Goal: Information Seeking & Learning: Learn about a topic

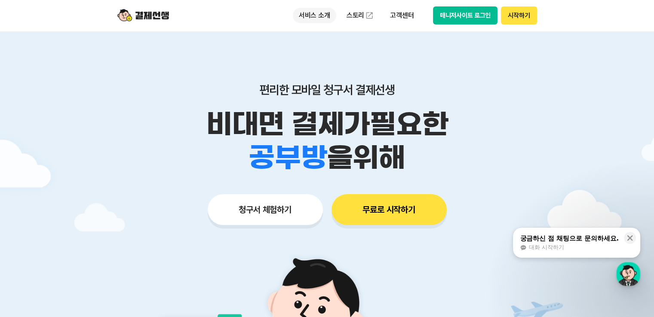
click at [321, 16] on p "서비스 소개" at bounding box center [314, 15] width 43 height 15
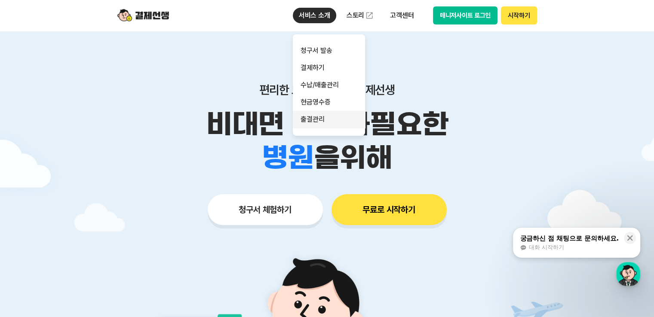
click at [313, 121] on link "출결관리" at bounding box center [329, 119] width 72 height 17
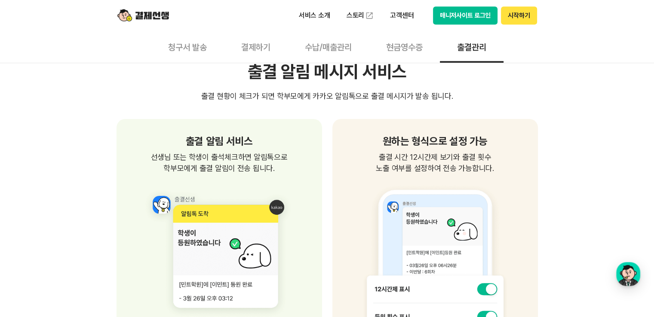
scroll to position [550, 0]
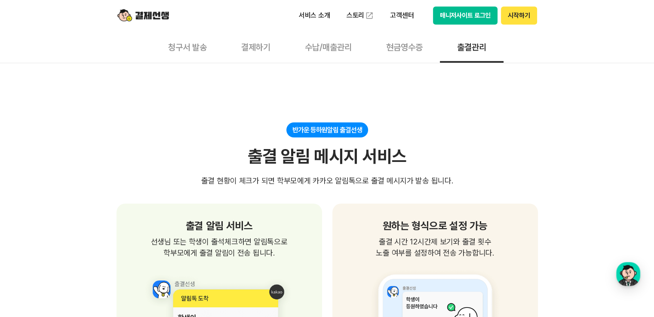
click at [401, 49] on button "현금영수증" at bounding box center [404, 47] width 71 height 32
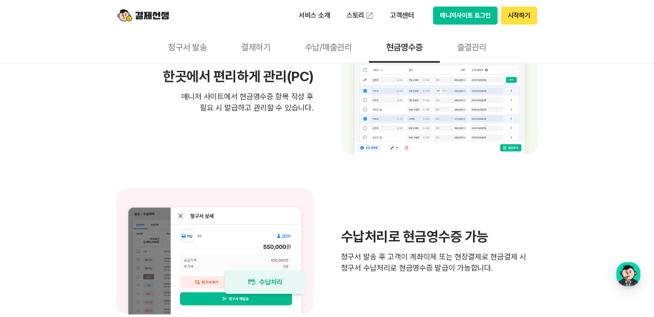
scroll to position [645, 0]
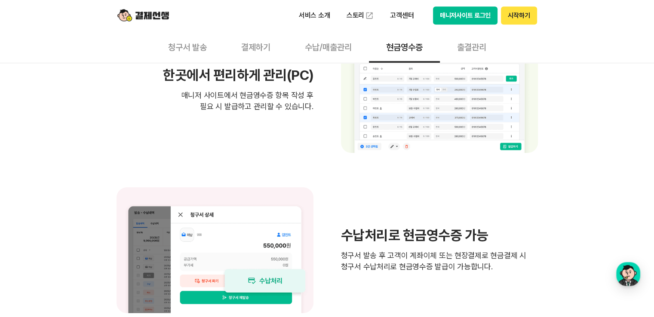
click at [331, 48] on button "수납/매출관리" at bounding box center [328, 47] width 81 height 32
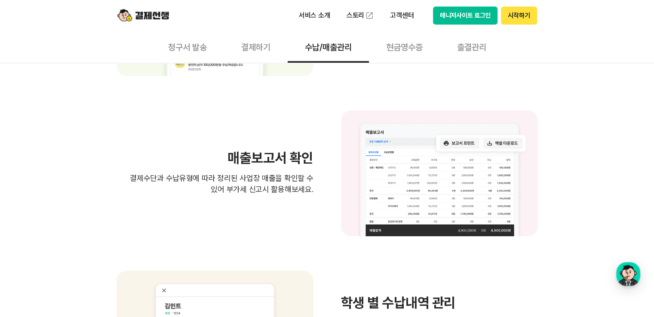
scroll to position [559, 0]
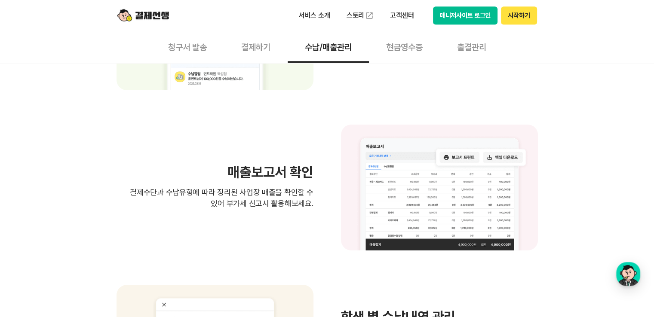
click at [261, 45] on button "결제하기" at bounding box center [256, 47] width 64 height 32
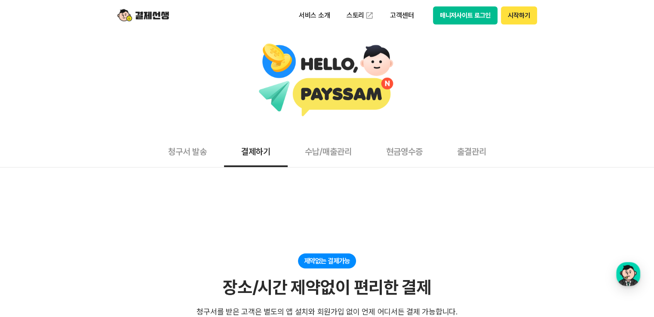
click at [187, 151] on button "청구서 발송" at bounding box center [187, 151] width 73 height 32
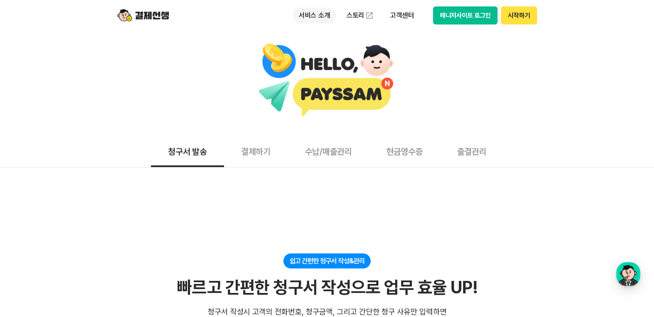
click at [313, 14] on p "서비스 소개" at bounding box center [314, 15] width 43 height 15
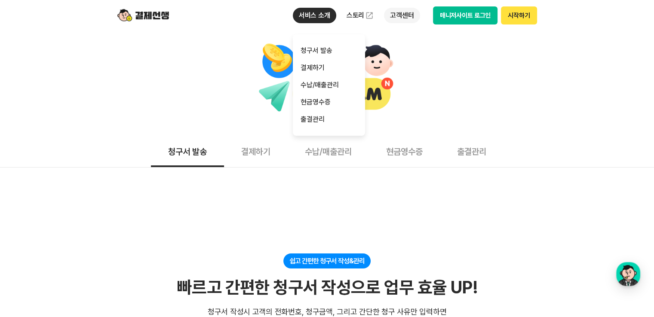
click at [404, 15] on p "고객센터" at bounding box center [402, 15] width 36 height 15
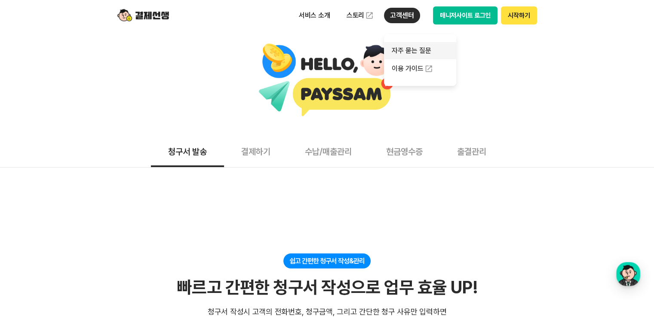
click at [413, 51] on link "자주 묻는 질문" at bounding box center [420, 50] width 72 height 17
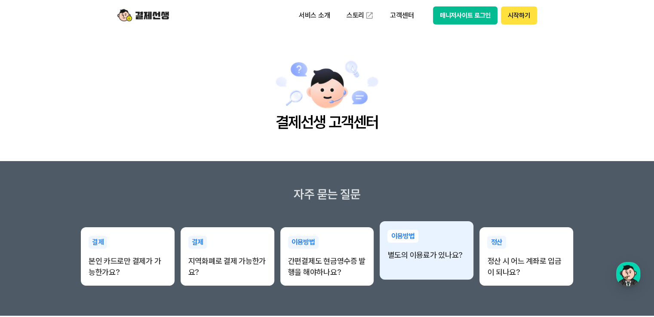
click at [412, 264] on div "이용방법 별도의 이용료가 있나요?" at bounding box center [427, 245] width 94 height 48
click at [408, 247] on div "이용방법 별도의 이용료가 있나요?" at bounding box center [427, 245] width 94 height 48
click at [401, 234] on p "이용방법" at bounding box center [402, 236] width 31 height 13
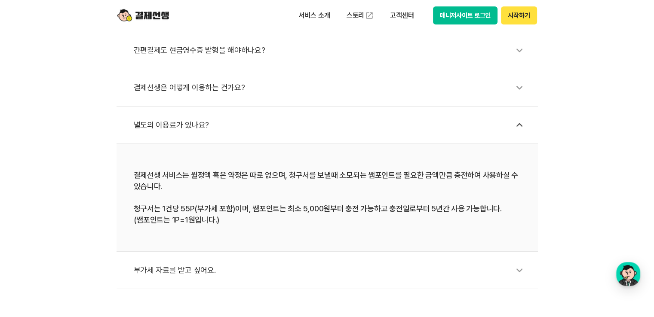
scroll to position [387, 0]
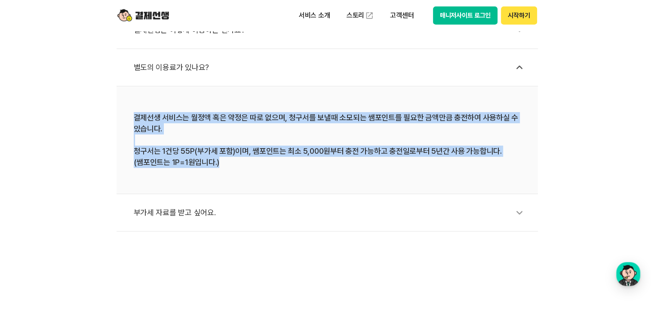
drag, startPoint x: 133, startPoint y: 114, endPoint x: 313, endPoint y: 165, distance: 187.2
click at [325, 165] on li "결제선생 서비스는 월정액 혹은 약정은 따로 없으며, 청구서를 보낼때 소모되는 쌤포인트를 필요한 금액만큼 충전하여 사용하실 수 있습니다. 청구서…" at bounding box center [326, 140] width 421 height 108
click at [256, 160] on div "결제선생 서비스는 월정액 혹은 약정은 따로 없으며, 청구서를 보낼때 소모되는 쌤포인트를 필요한 금액만큼 충전하여 사용하실 수 있습니다. 청구서…" at bounding box center [327, 140] width 387 height 56
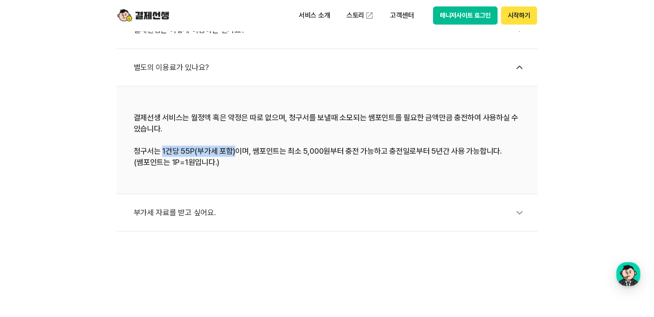
drag, startPoint x: 161, startPoint y: 150, endPoint x: 234, endPoint y: 152, distance: 72.7
click at [234, 152] on div "결제선생 서비스는 월정액 혹은 약정은 따로 없으며, 청구서를 보낼때 소모되는 쌤포인트를 필요한 금액만큼 충전하여 사용하실 수 있습니다. 청구서…" at bounding box center [327, 140] width 387 height 56
click at [235, 163] on div "결제선생 서비스는 월정액 혹은 약정은 따로 없으며, 청구서를 보낼때 소모되는 쌤포인트를 필요한 금액만큼 충전하여 사용하실 수 있습니다. 청구서…" at bounding box center [327, 140] width 387 height 56
click at [517, 212] on icon at bounding box center [519, 213] width 20 height 20
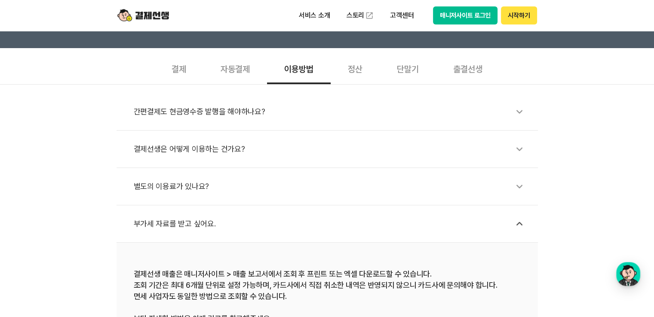
scroll to position [258, 0]
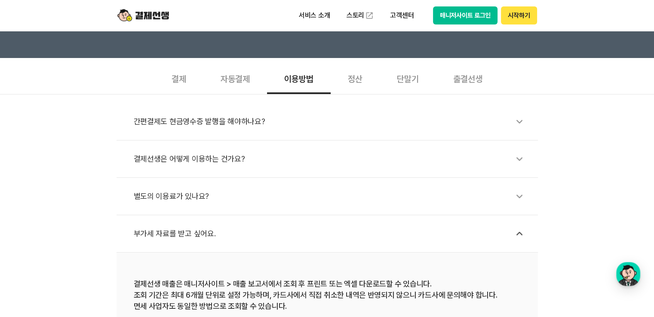
click at [521, 159] on icon at bounding box center [519, 159] width 20 height 20
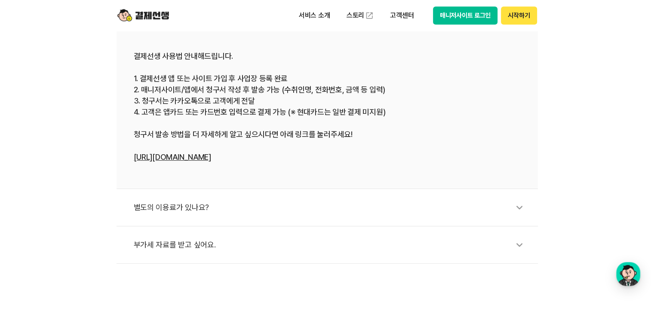
scroll to position [430, 0]
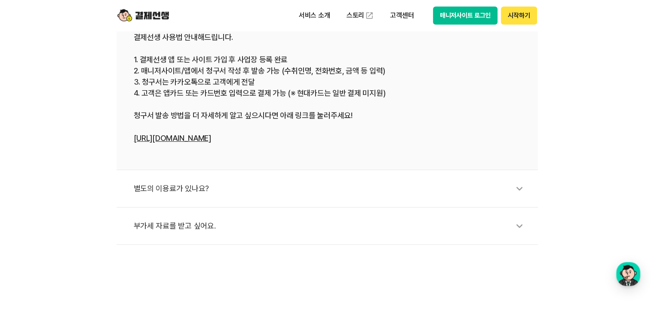
click at [515, 187] on icon at bounding box center [519, 189] width 20 height 20
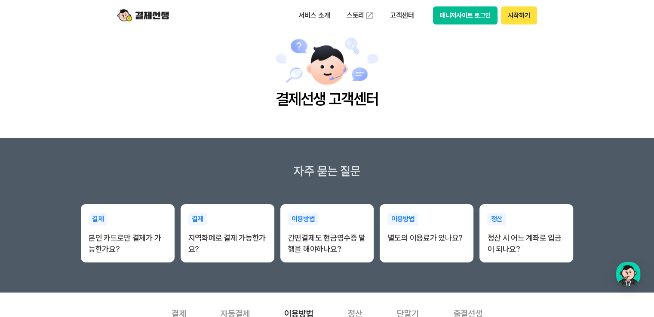
scroll to position [0, 0]
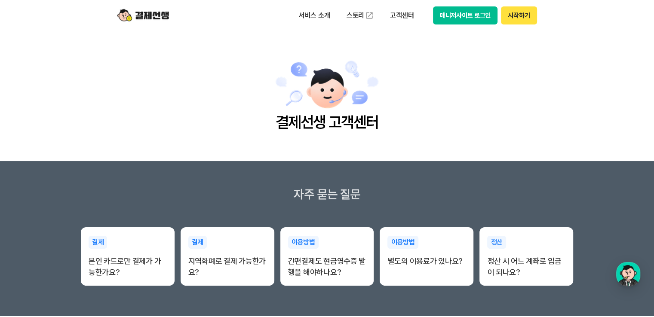
click at [456, 16] on button "매니저사이트 로그인" at bounding box center [465, 15] width 65 height 18
